Goal: Check status: Check status

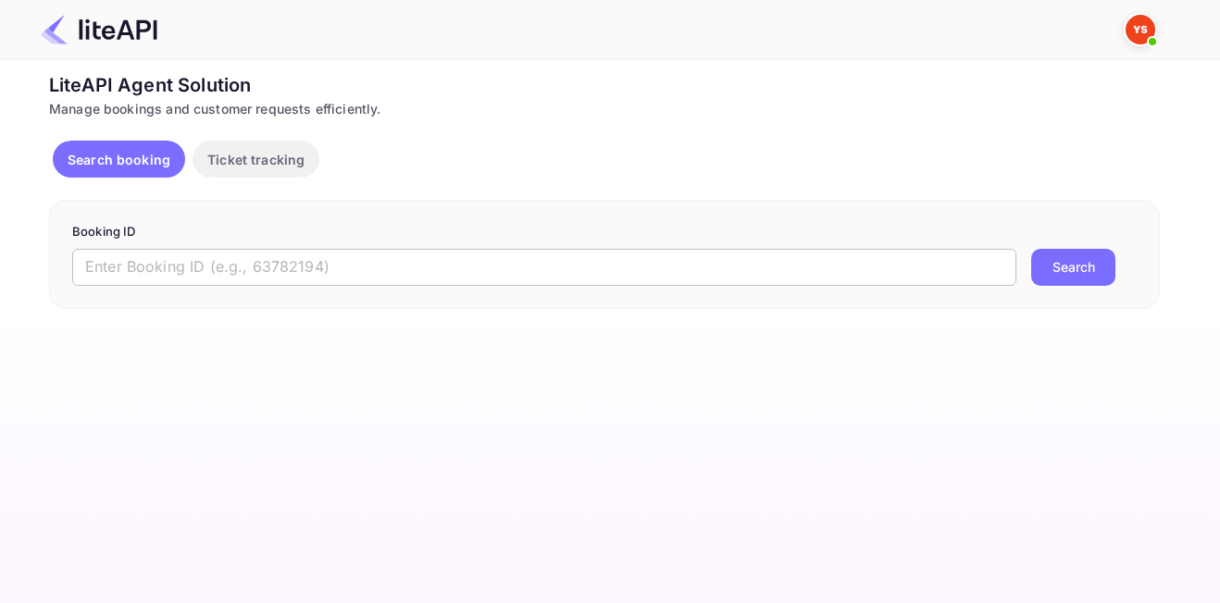
click at [504, 256] on input "text" at bounding box center [544, 267] width 944 height 37
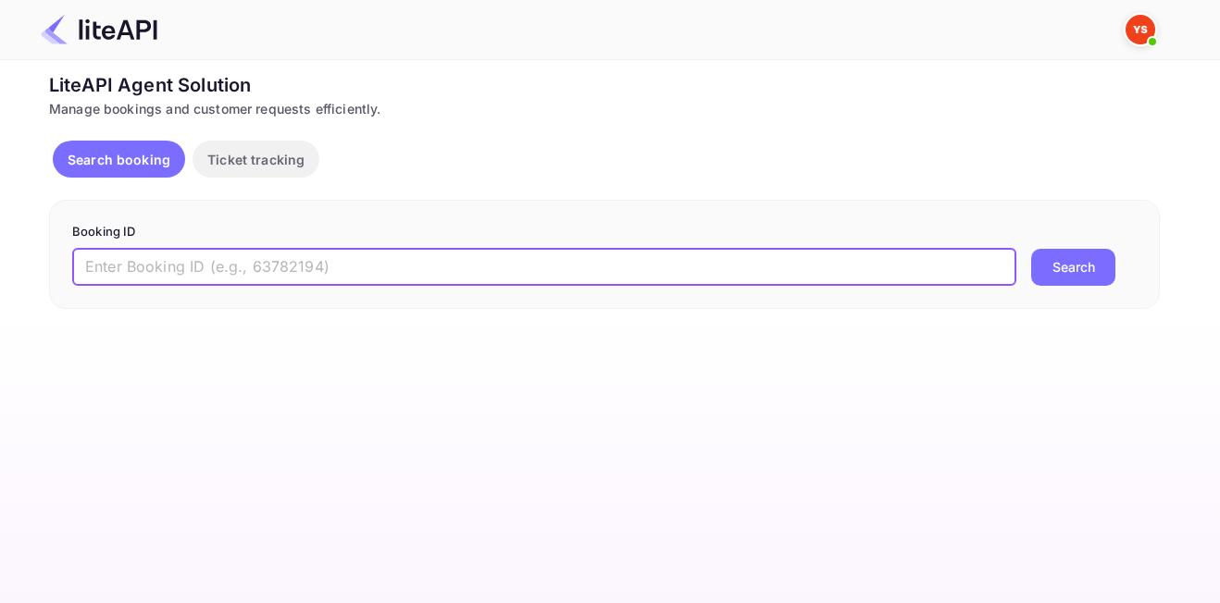
paste input "9134815"
type input "9134815"
click at [1067, 266] on button "Search" at bounding box center [1073, 267] width 84 height 37
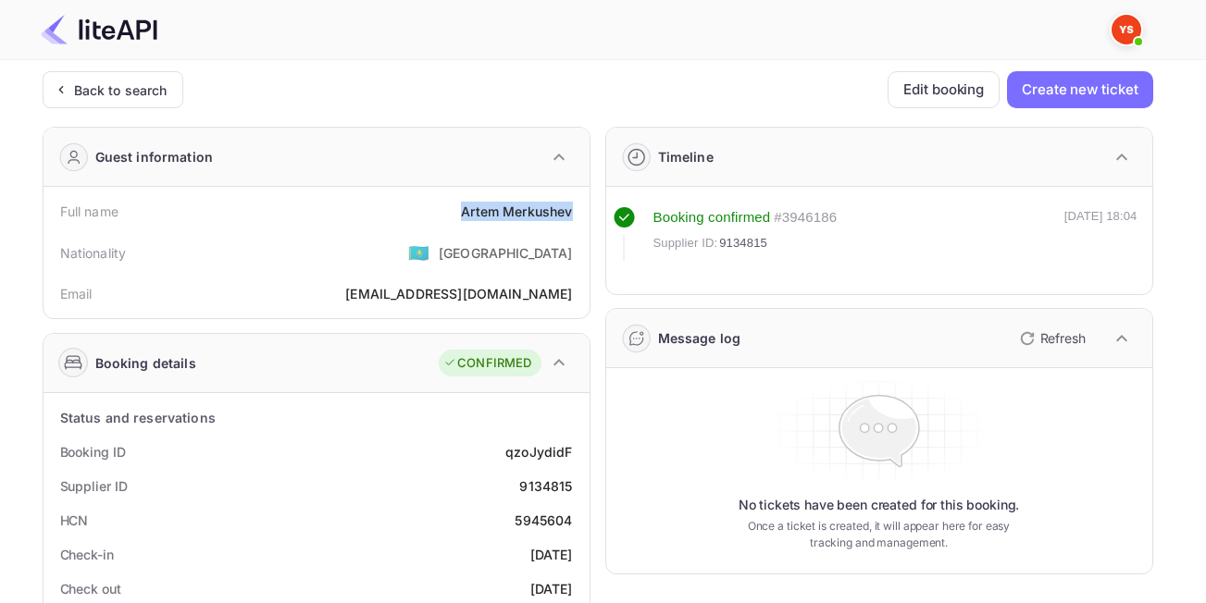
drag, startPoint x: 461, startPoint y: 210, endPoint x: 580, endPoint y: 207, distance: 119.4
click at [580, 207] on div "Full name [PERSON_NAME]" at bounding box center [316, 211] width 531 height 34
copy div "[PERSON_NAME]"
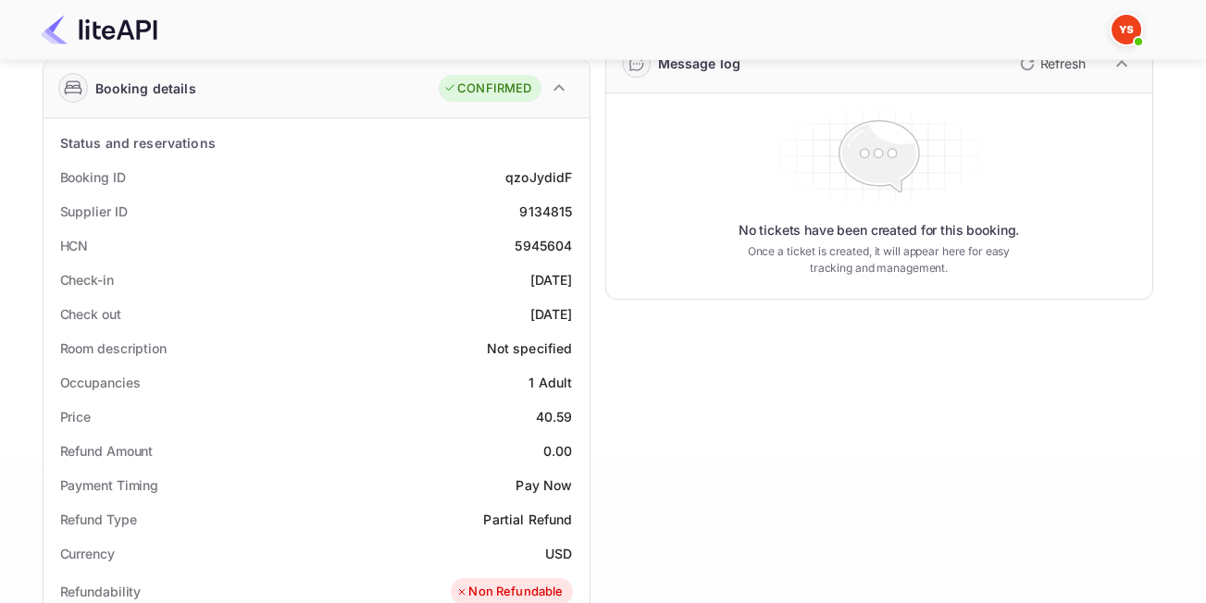
scroll to position [278, 0]
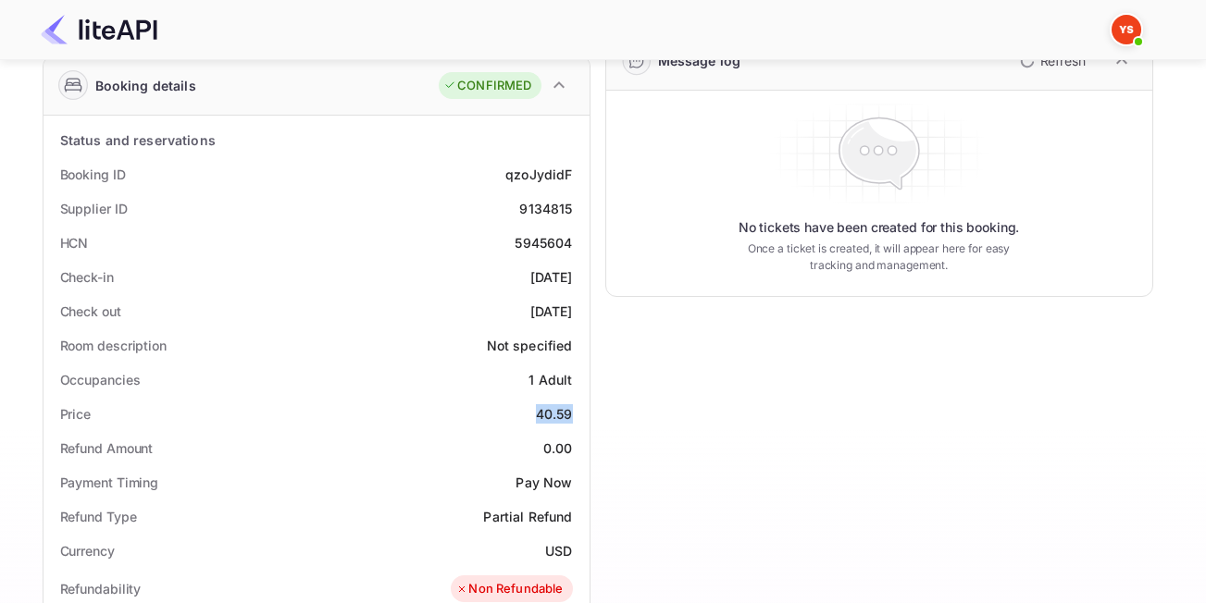
drag, startPoint x: 524, startPoint y: 415, endPoint x: 575, endPoint y: 415, distance: 50.9
click at [575, 415] on div "Price 40.59" at bounding box center [316, 414] width 531 height 34
copy div "40.59"
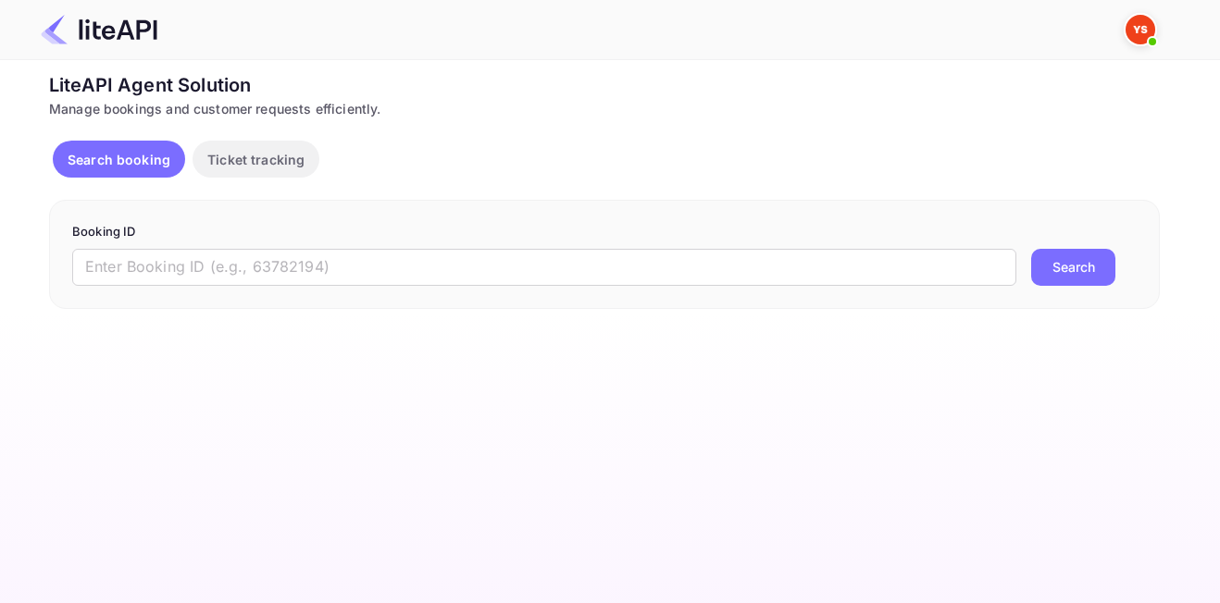
click at [402, 297] on div "Booking ID ​ Search" at bounding box center [604, 254] width 1110 height 109
click at [410, 277] on input "text" at bounding box center [544, 267] width 944 height 37
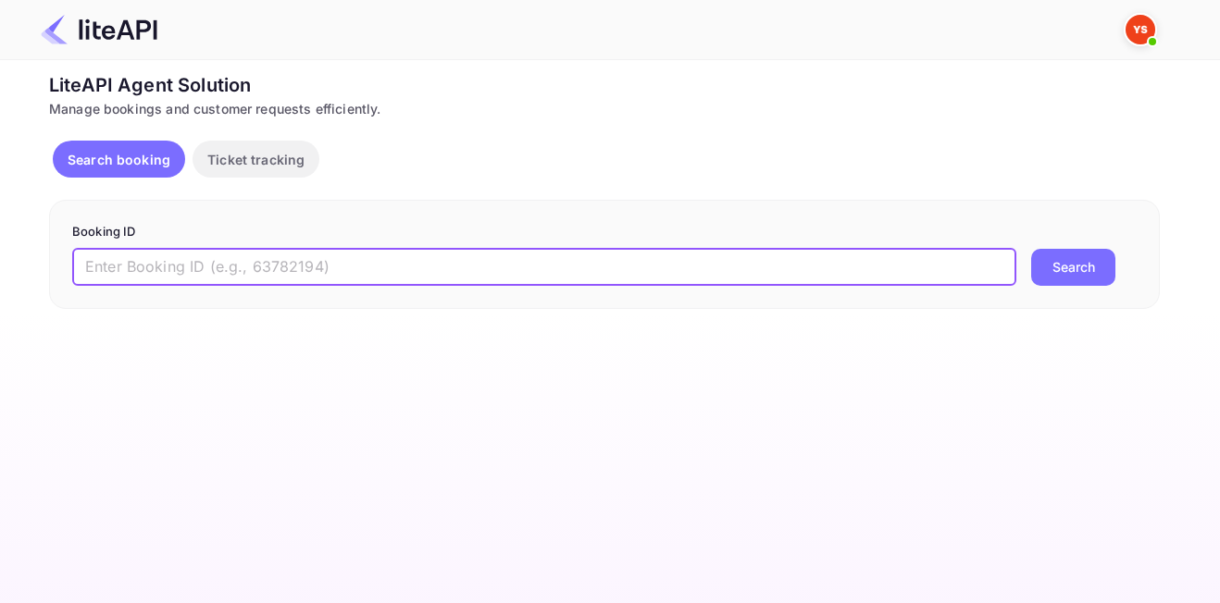
paste input "8931238"
type input "8931238"
click at [1087, 268] on button "Search" at bounding box center [1073, 267] width 84 height 37
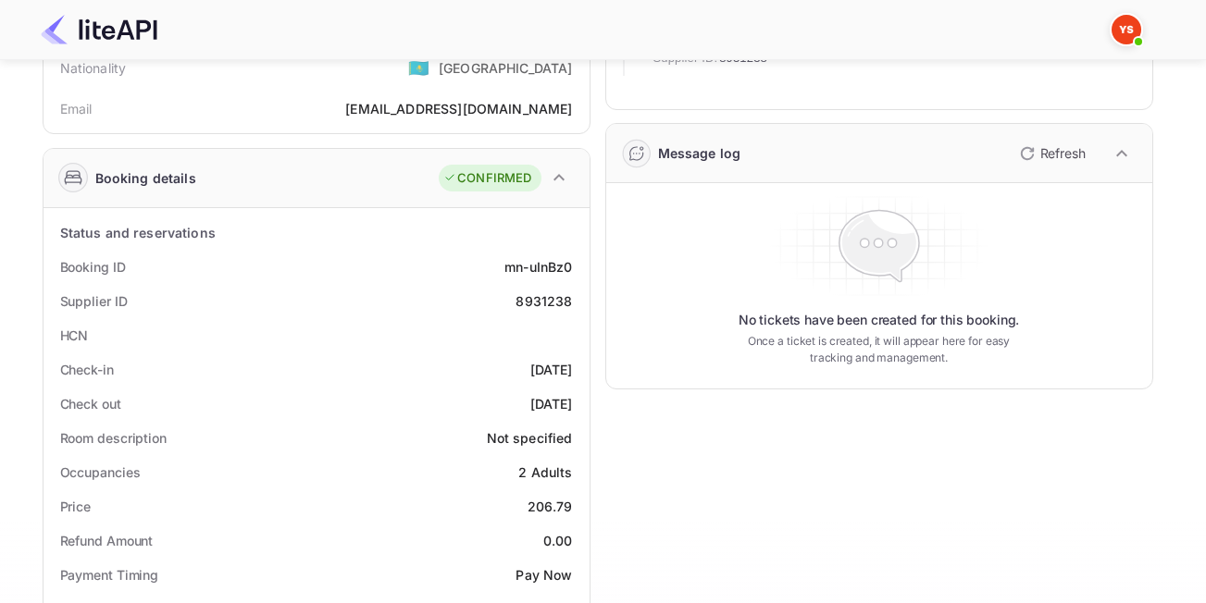
scroll to position [278, 0]
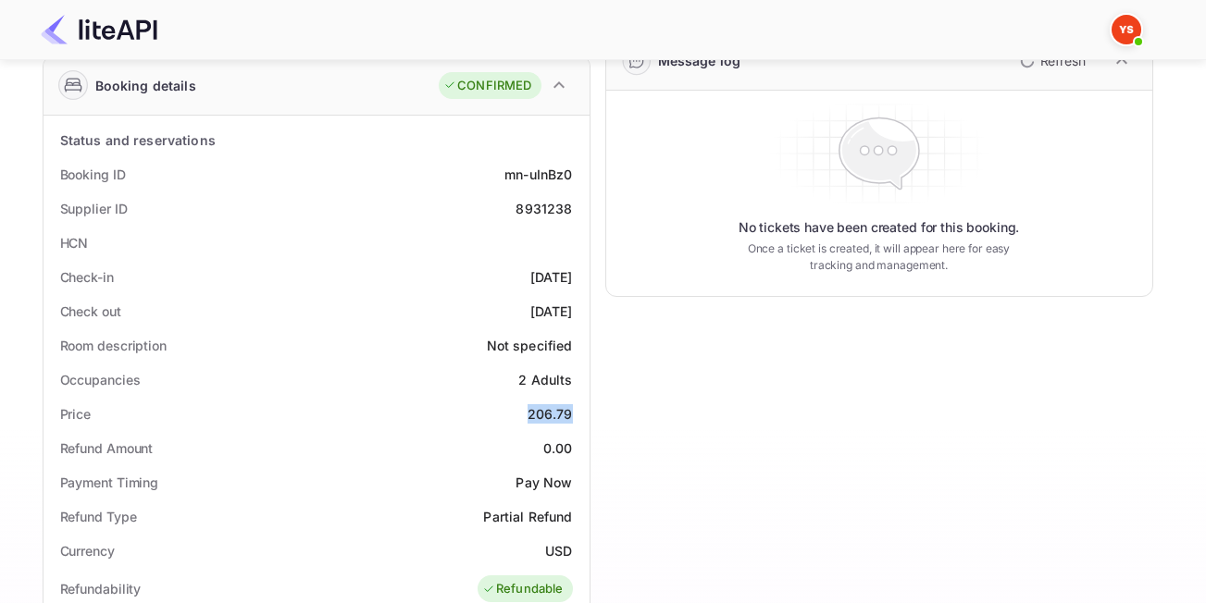
drag, startPoint x: 515, startPoint y: 415, endPoint x: 578, endPoint y: 416, distance: 63.9
click at [578, 416] on div "Price 206.79" at bounding box center [316, 414] width 531 height 34
copy div "206.79"
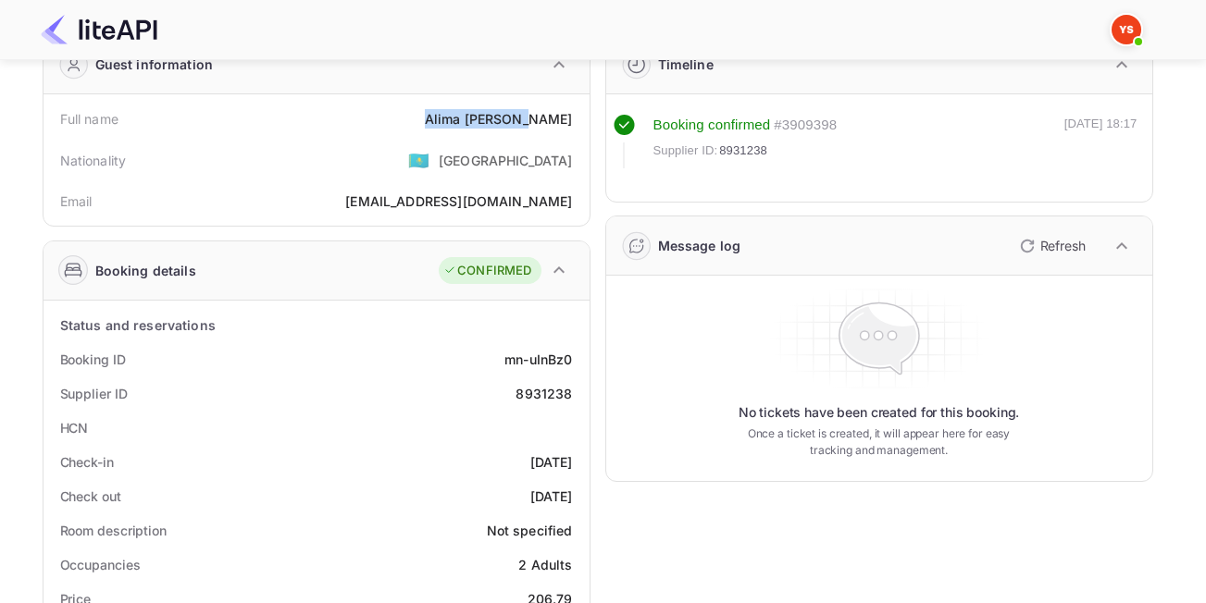
drag, startPoint x: 456, startPoint y: 125, endPoint x: 578, endPoint y: 121, distance: 122.2
click at [578, 121] on div "Full name Alima Makhaeva" at bounding box center [316, 119] width 531 height 34
copy div "Alima Makhaeva"
